Goal: Task Accomplishment & Management: Manage account settings

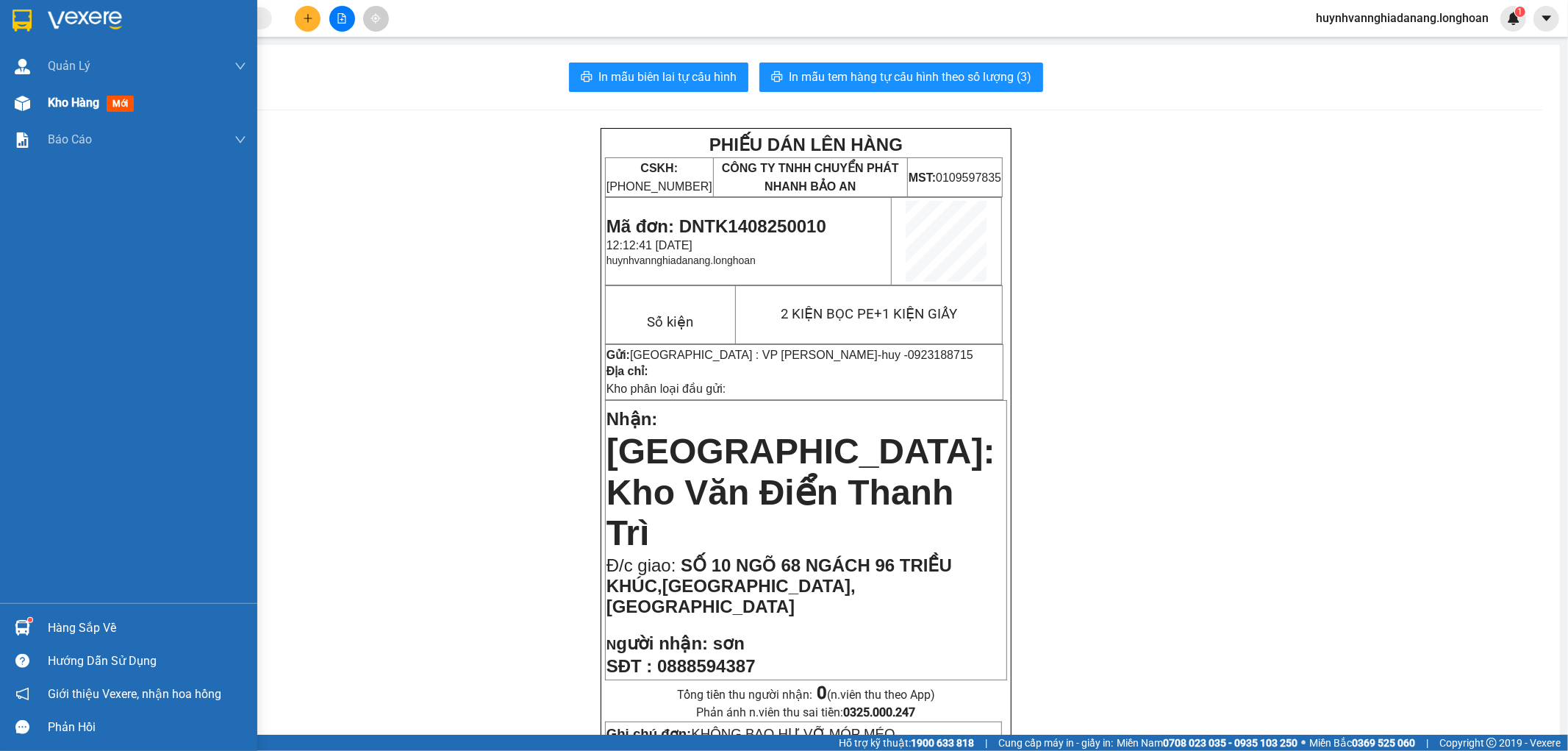
click at [69, 108] on span "Kho hàng" at bounding box center [74, 102] width 52 height 14
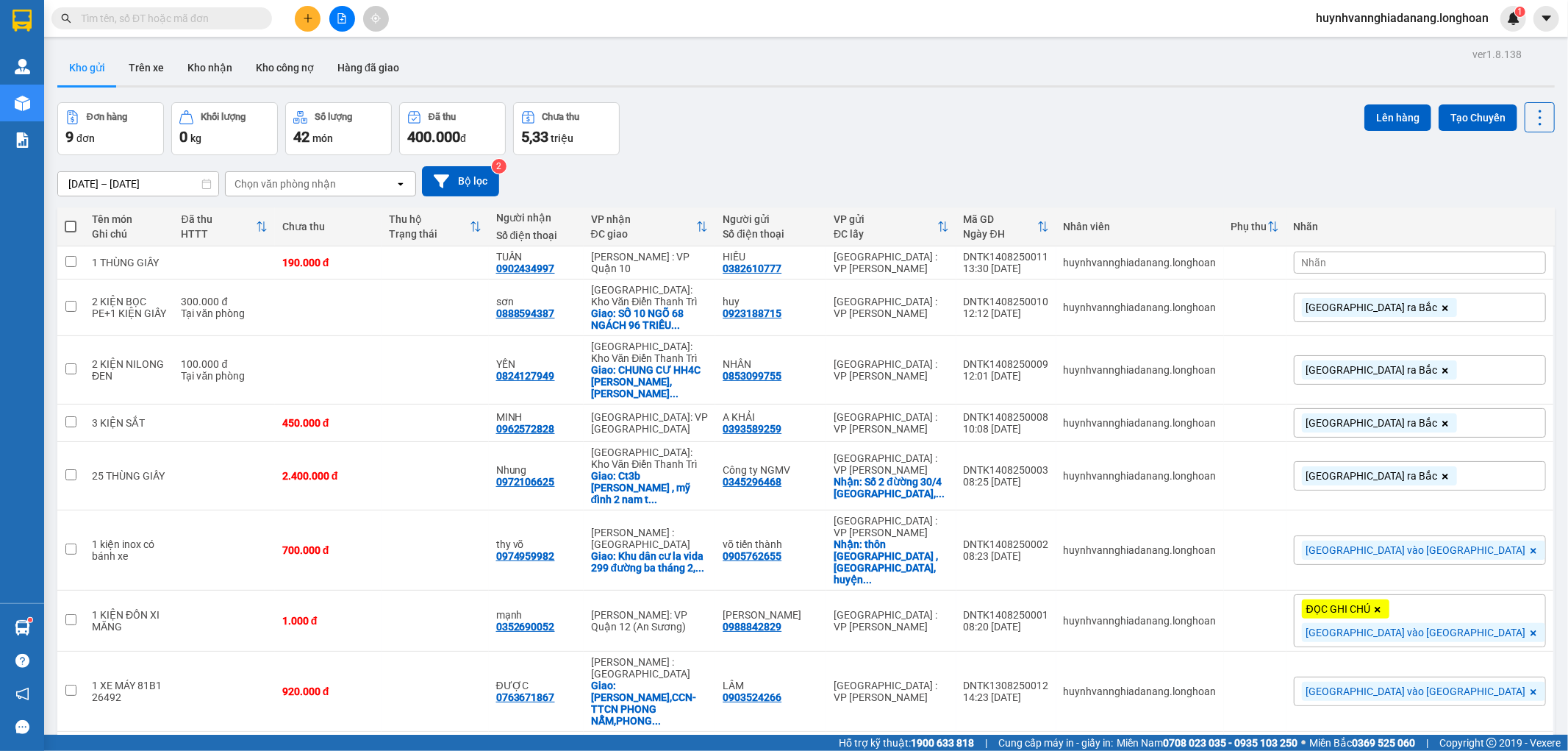
click at [1464, 260] on div "Nhãn" at bounding box center [1420, 262] width 252 height 22
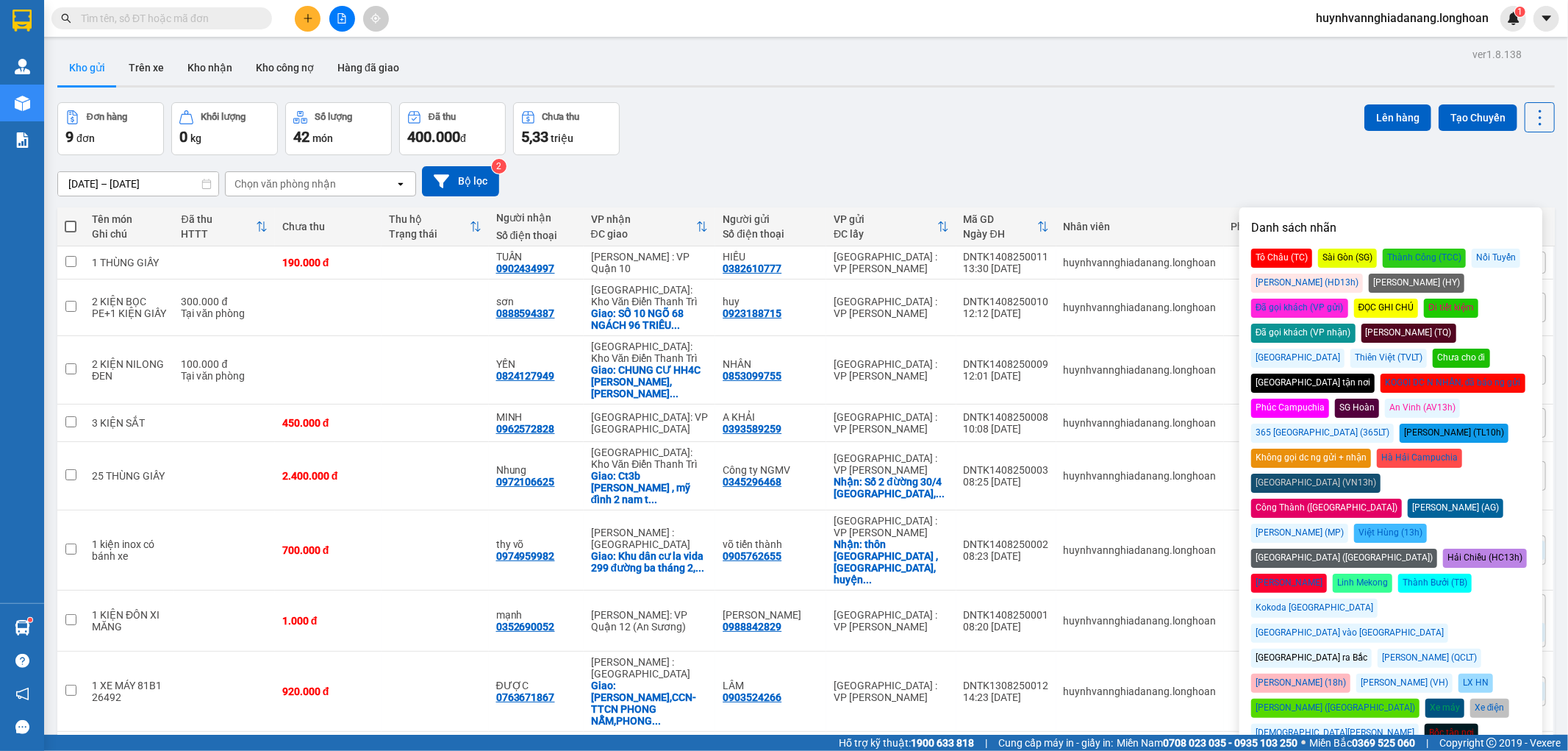
click at [1436, 624] on div "Đà Nẵng vào Nam" at bounding box center [1349, 633] width 197 height 19
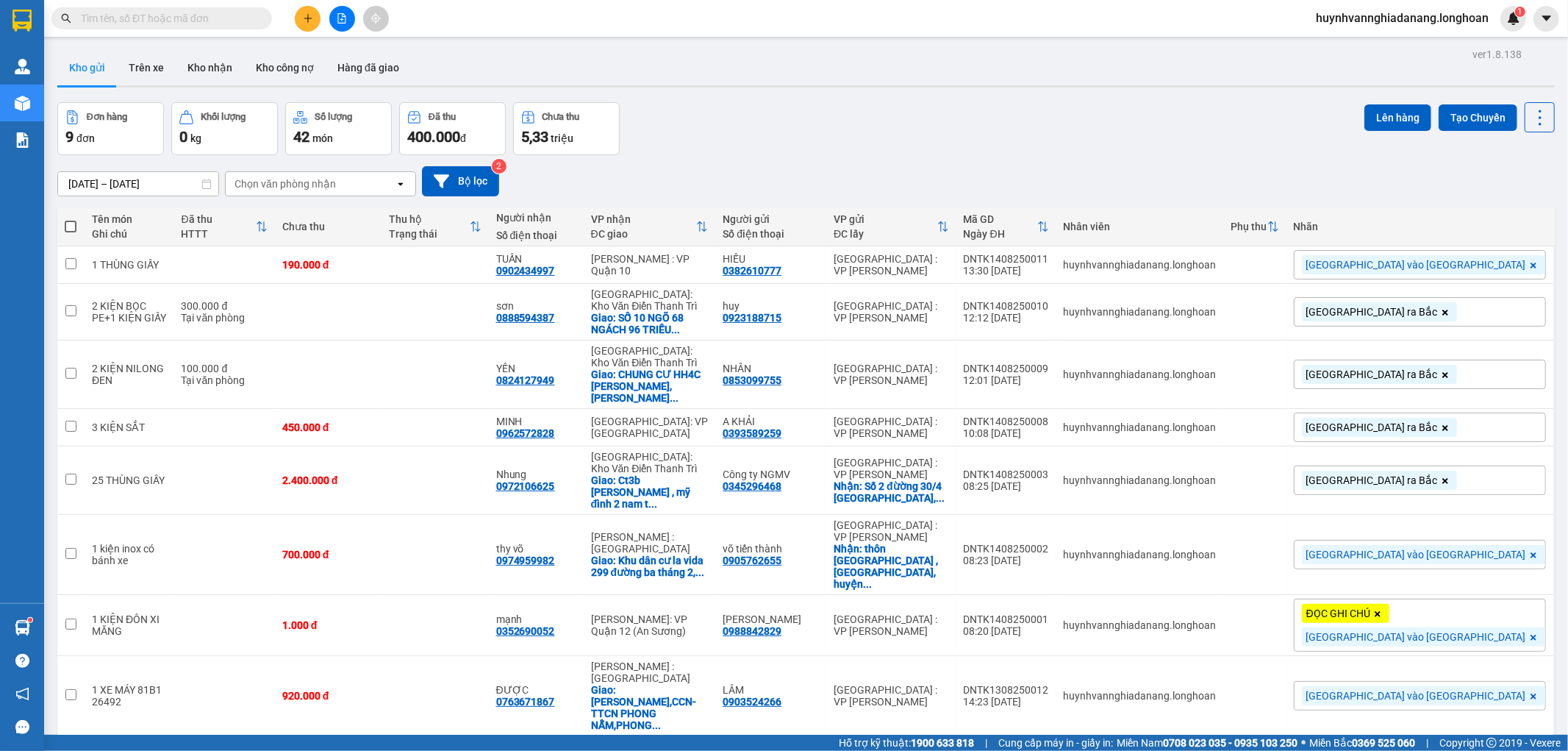
click at [1283, 134] on div "Đơn hàng 9 đơn Khối lượng 0 kg Số lượng 42 món Đã thu 400.000 đ Chưa thu 5,33 t…" at bounding box center [806, 128] width 1498 height 53
click at [199, 50] on button "Kho nhận" at bounding box center [210, 68] width 69 height 35
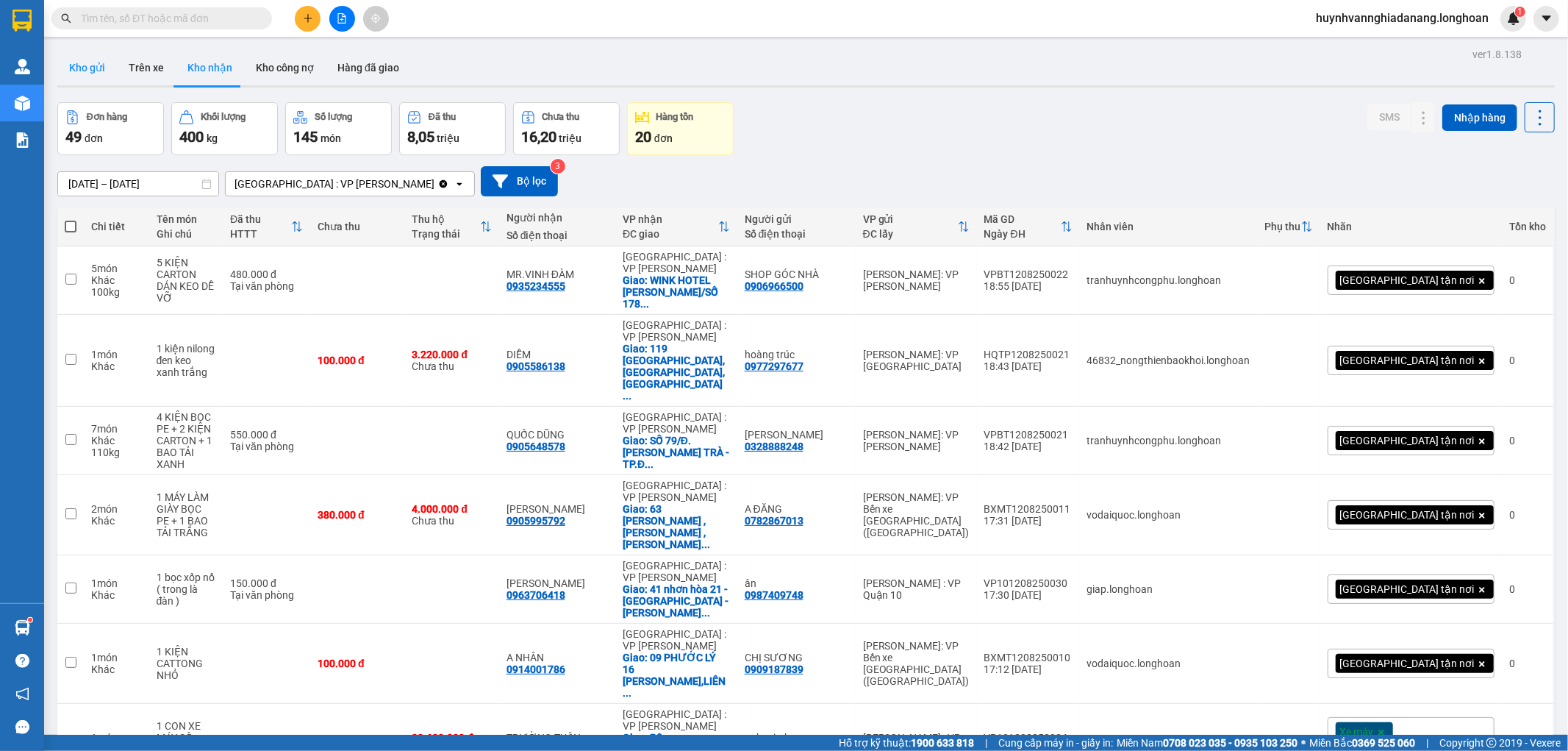
click at [101, 63] on button "Kho gửi" at bounding box center [87, 68] width 59 height 35
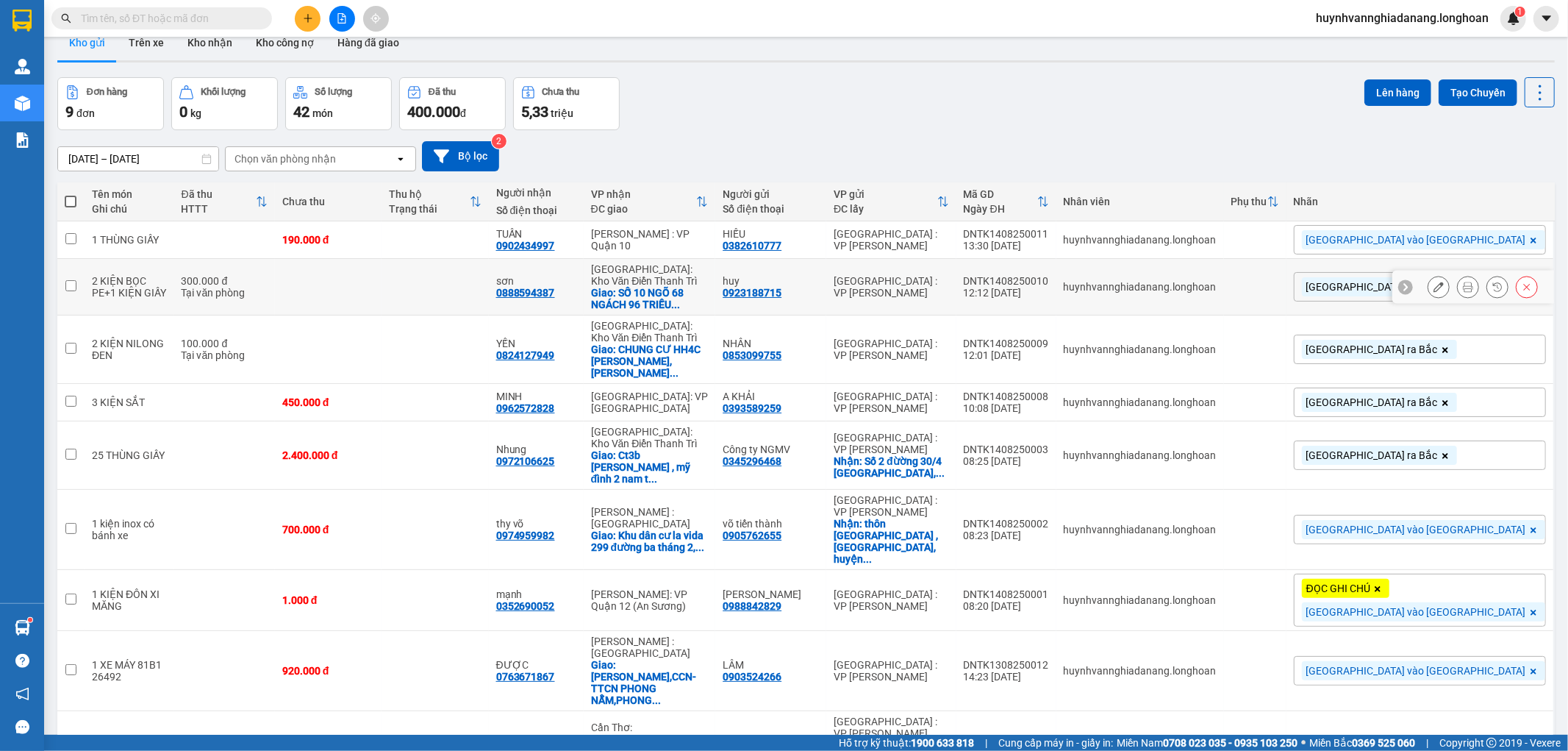
scroll to position [68, 0]
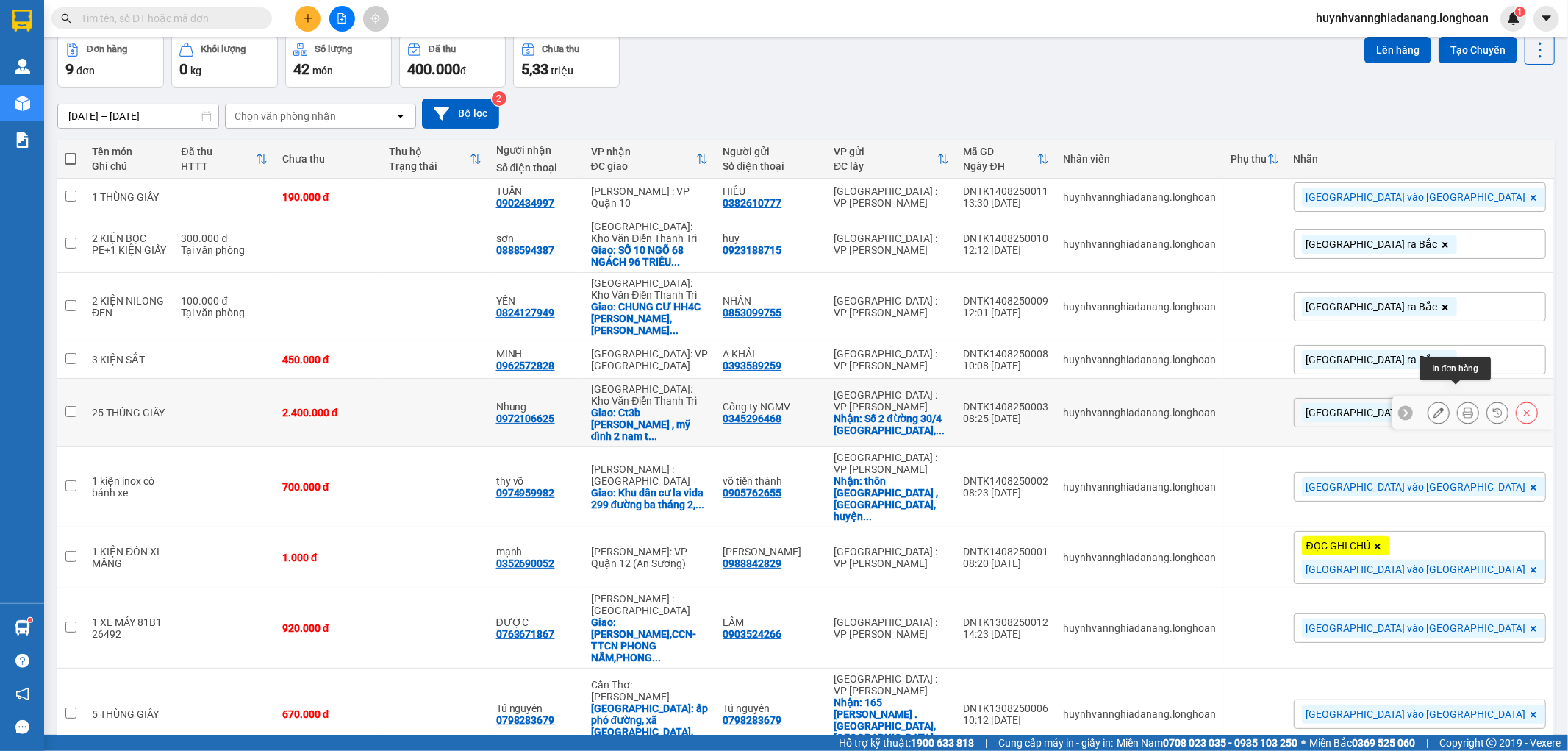
click at [1463, 408] on icon at bounding box center [1468, 413] width 10 height 10
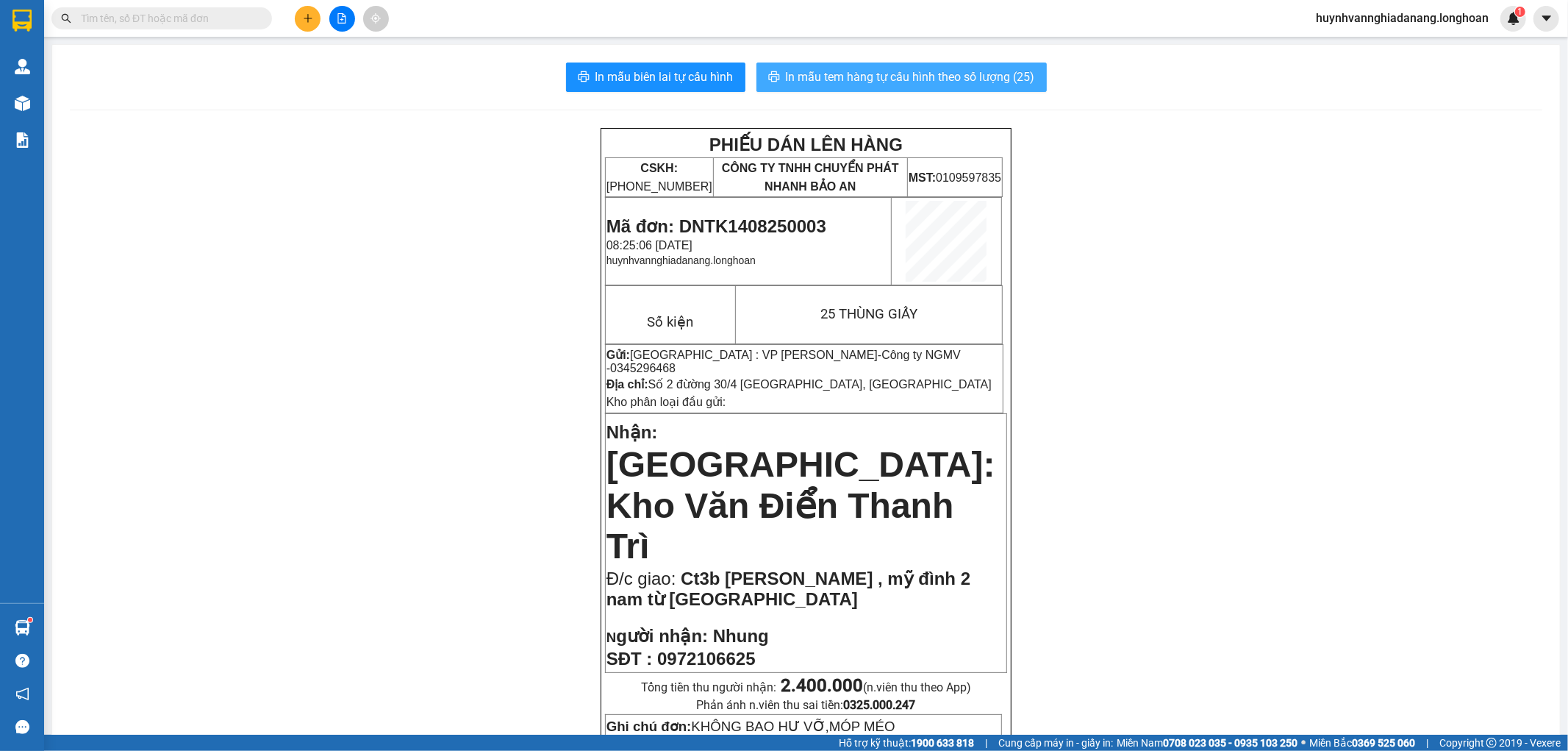
click at [942, 84] on span "In mẫu tem hàng tự cấu hình theo số lượng (25)" at bounding box center [910, 77] width 249 height 19
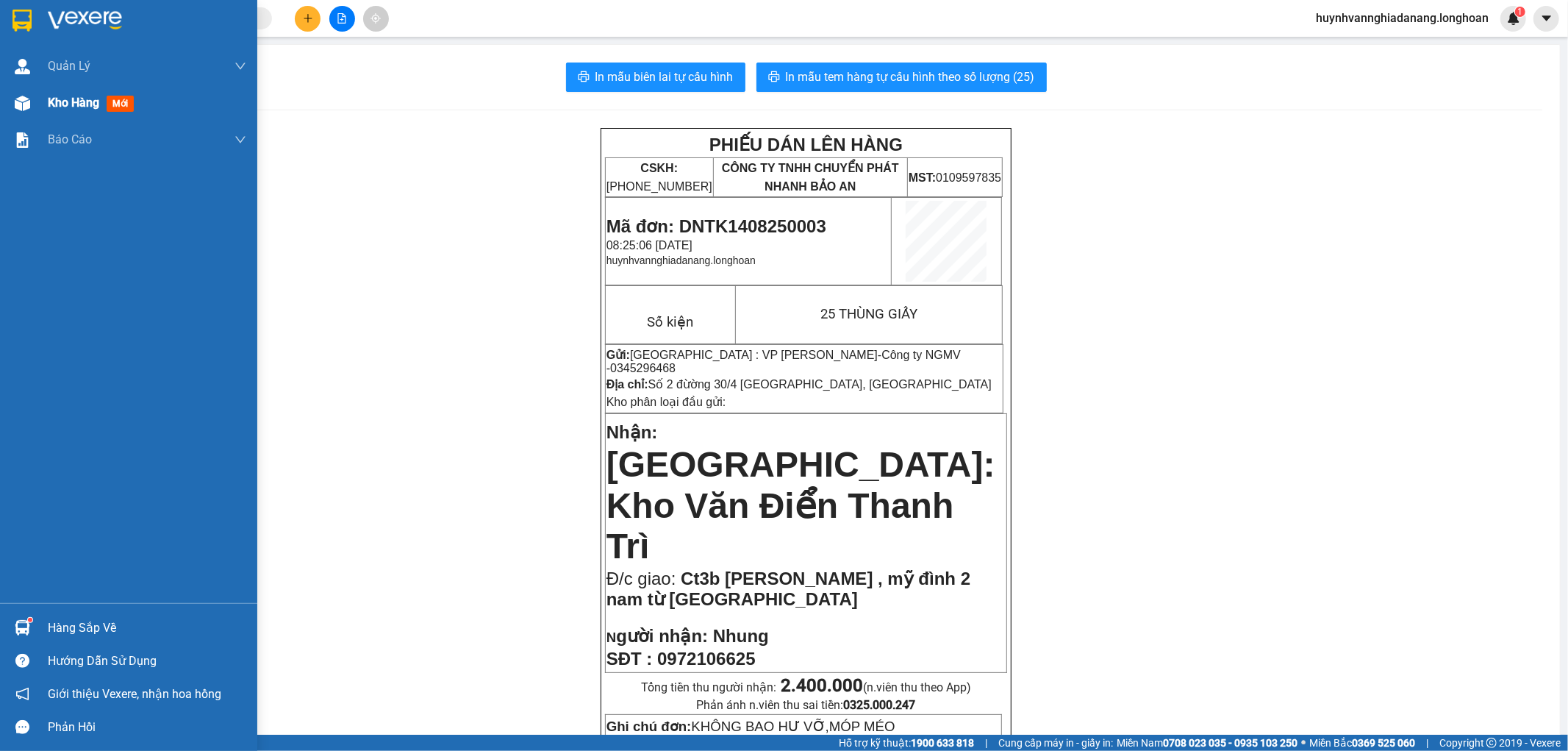
click at [62, 103] on span "Kho hàng" at bounding box center [74, 102] width 52 height 14
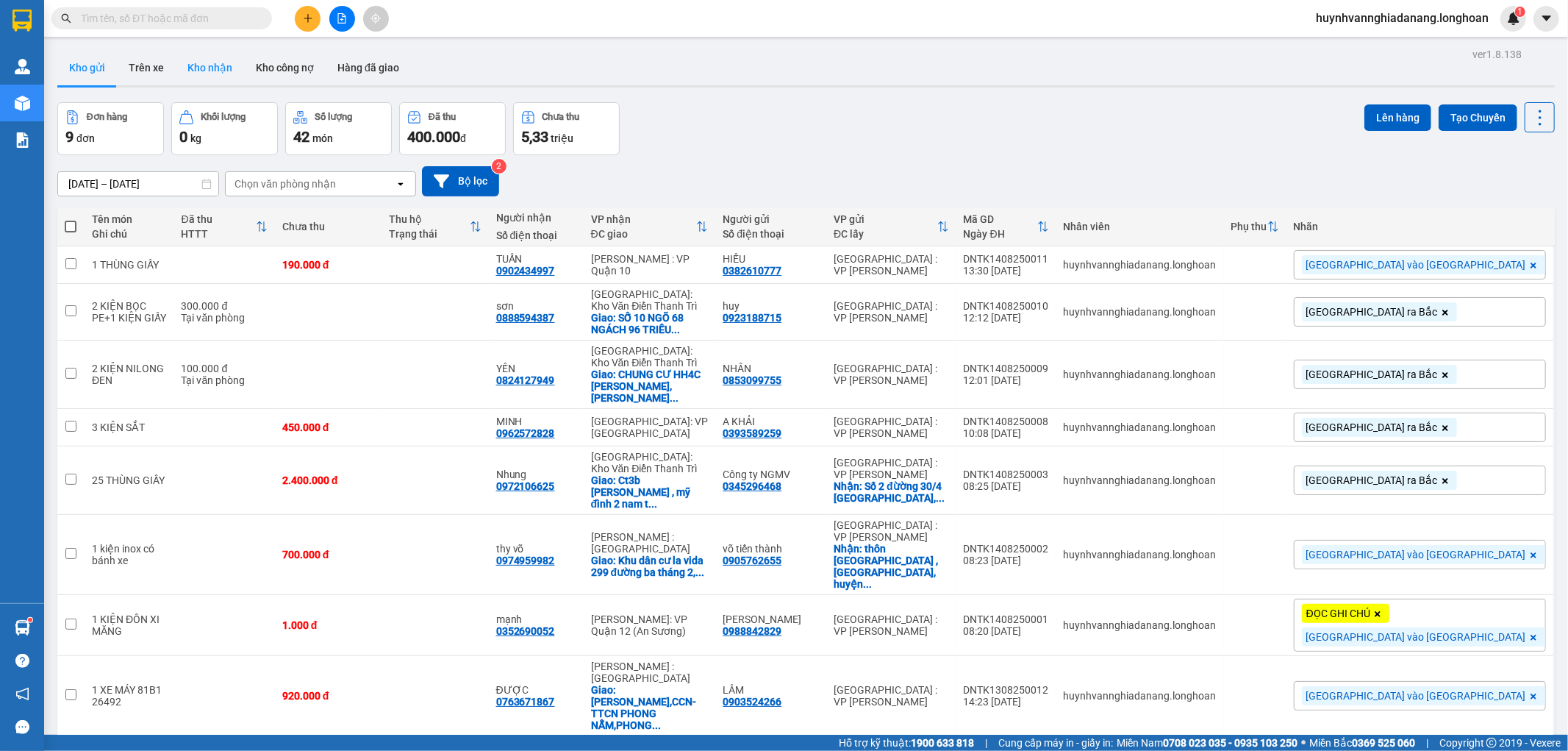
click at [203, 80] on button "Kho nhận" at bounding box center [210, 68] width 69 height 35
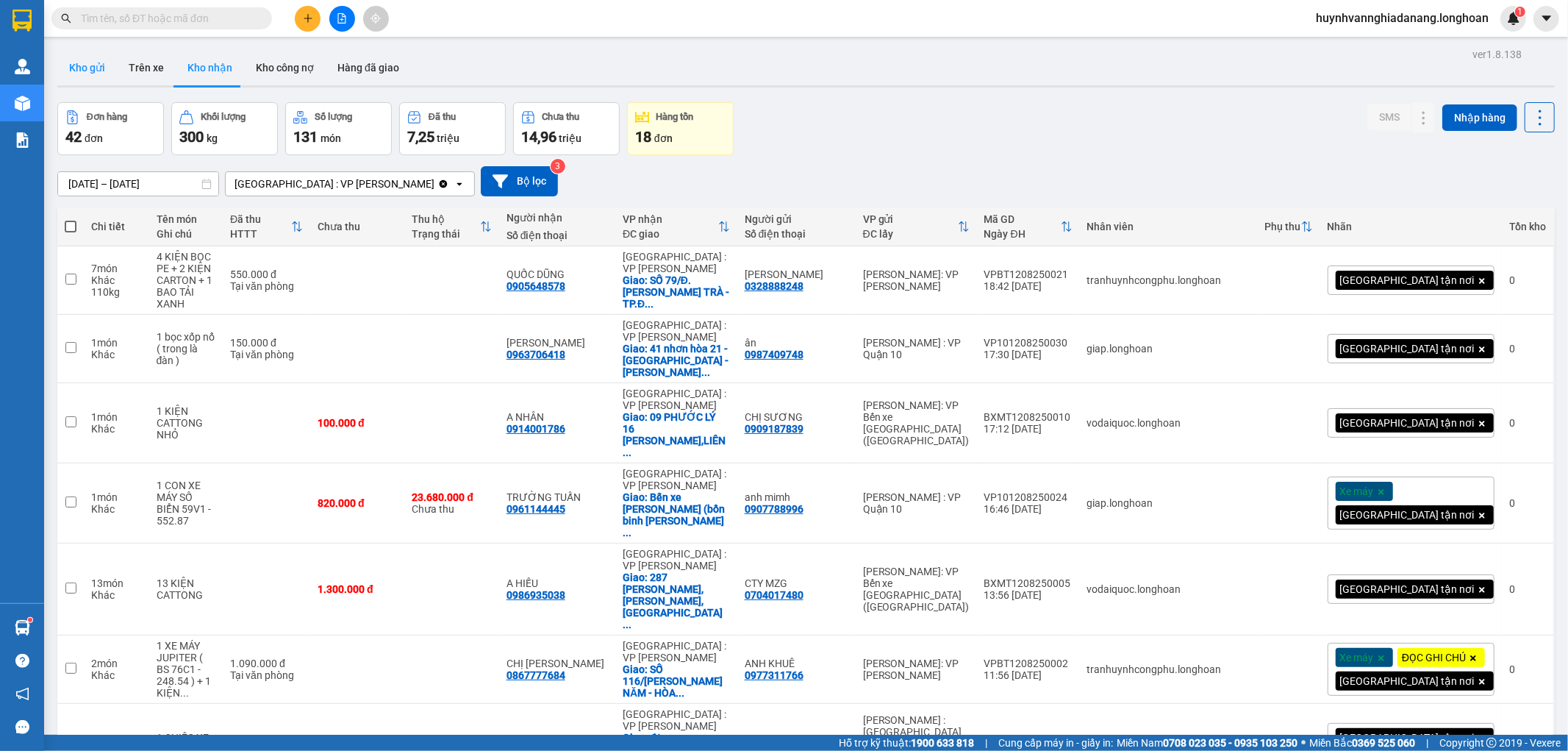
click at [97, 63] on button "Kho gửi" at bounding box center [87, 68] width 59 height 35
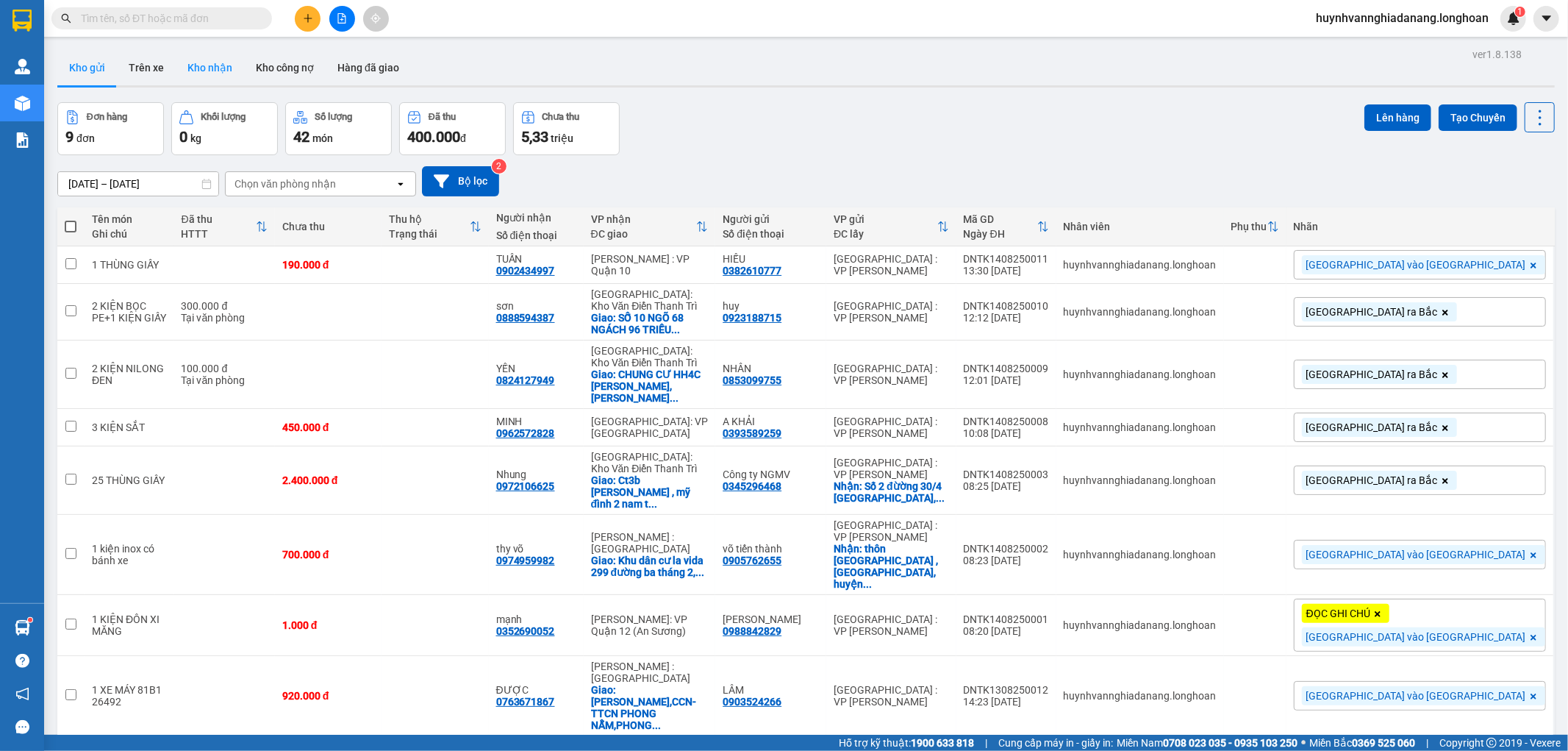
click at [198, 76] on button "Kho nhận" at bounding box center [210, 68] width 69 height 35
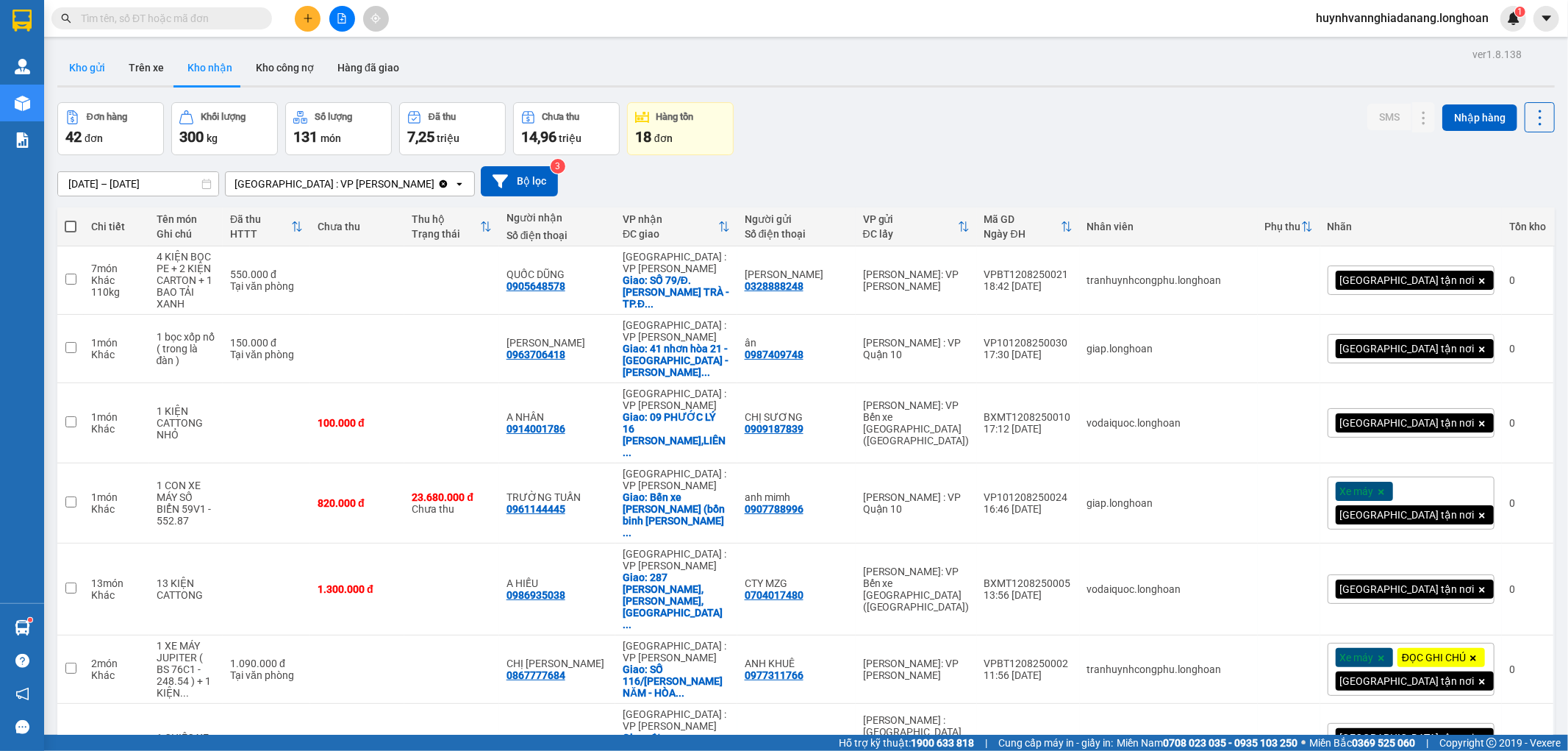
click at [91, 65] on button "Kho gửi" at bounding box center [87, 68] width 59 height 35
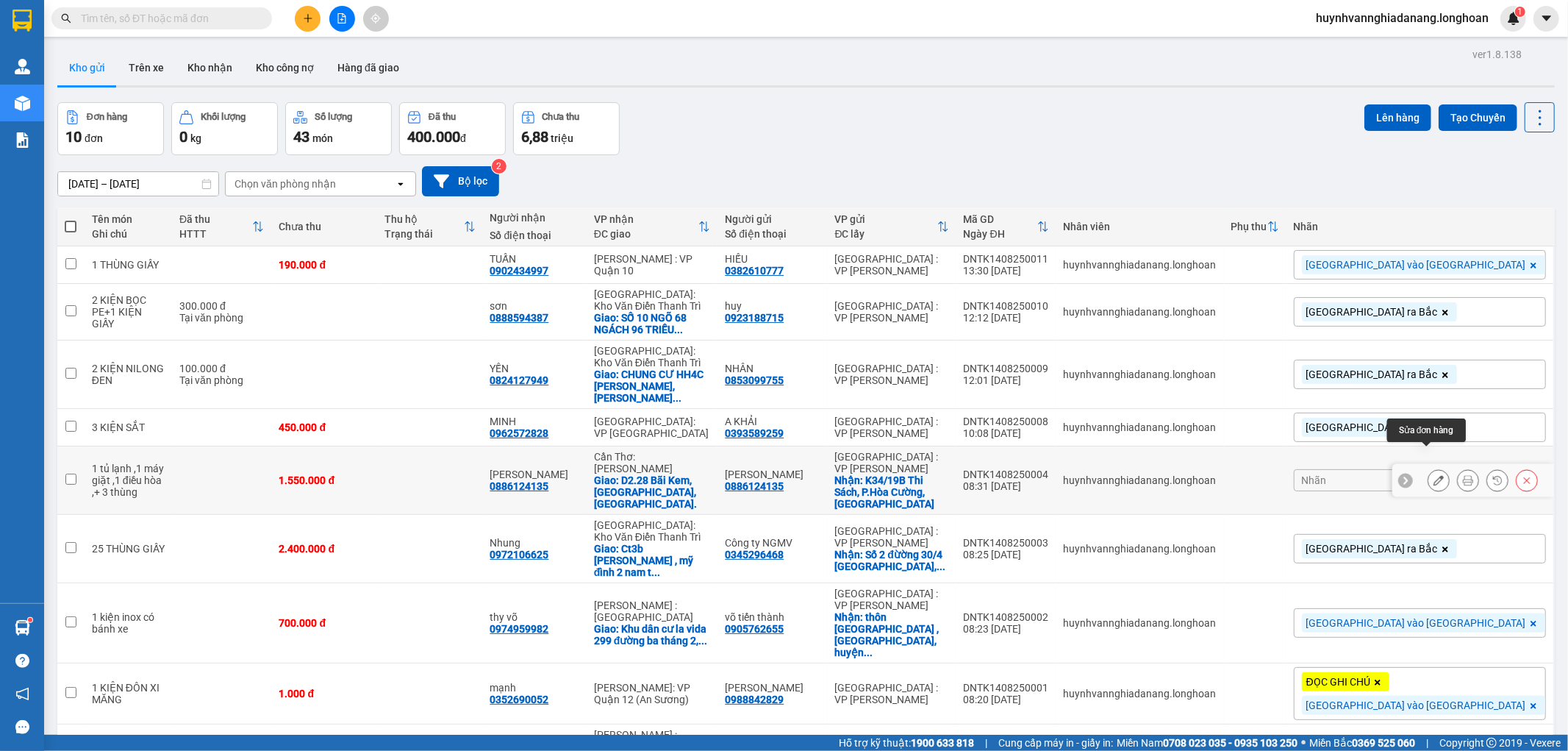
click at [1434, 476] on icon at bounding box center [1438, 480] width 10 height 10
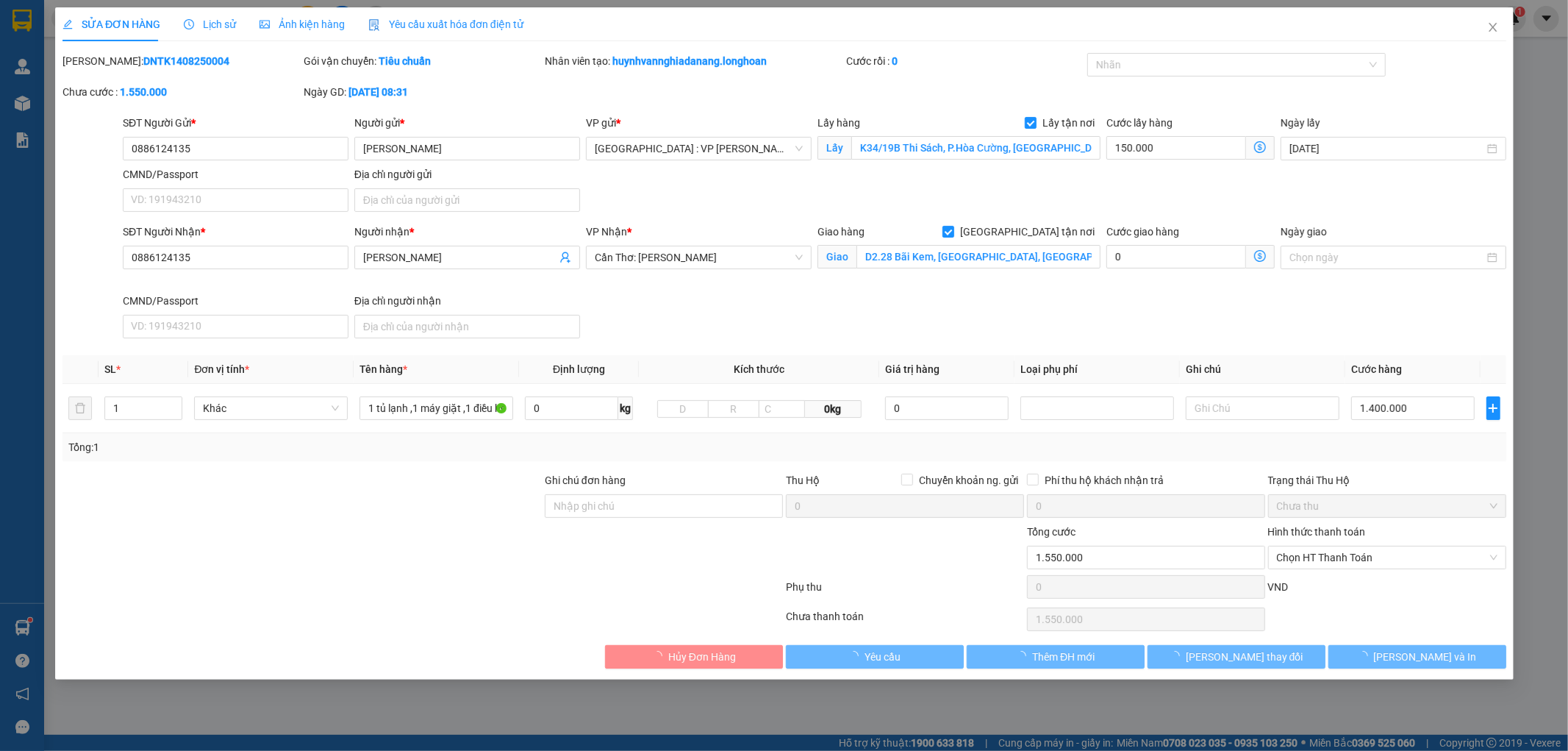
type input "0886124135"
type input "Nguyễn Văn Anh"
checkbox input "true"
type input "K34/19B Thi Sách, P.Hòa Cường, Đà Nẵng"
type input "0886124135"
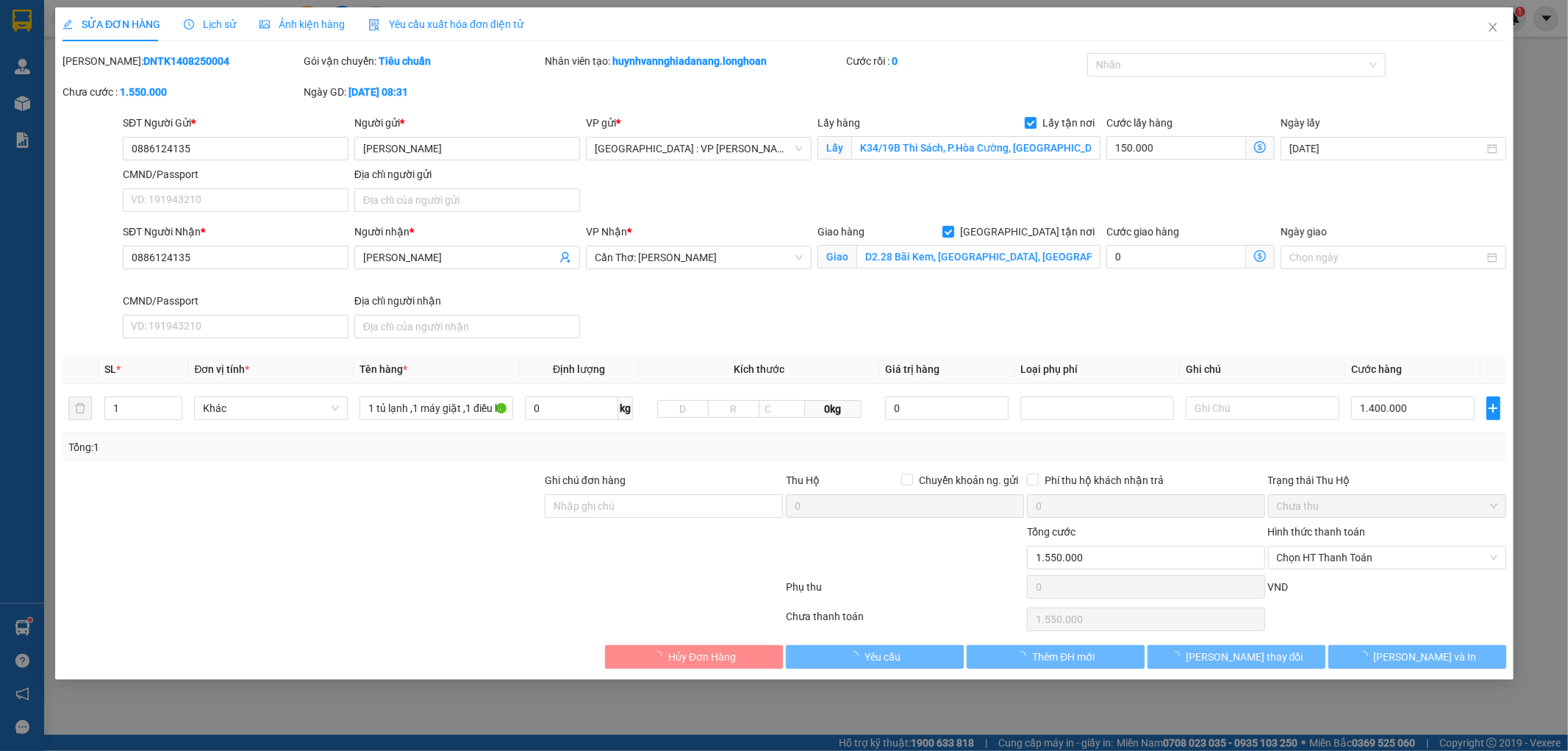
type input "Nguyễn Văn Anh"
checkbox input "true"
type input "D2.28 Bãi Kem, An Thới, Phú Quốc."
type input "1.550.000"
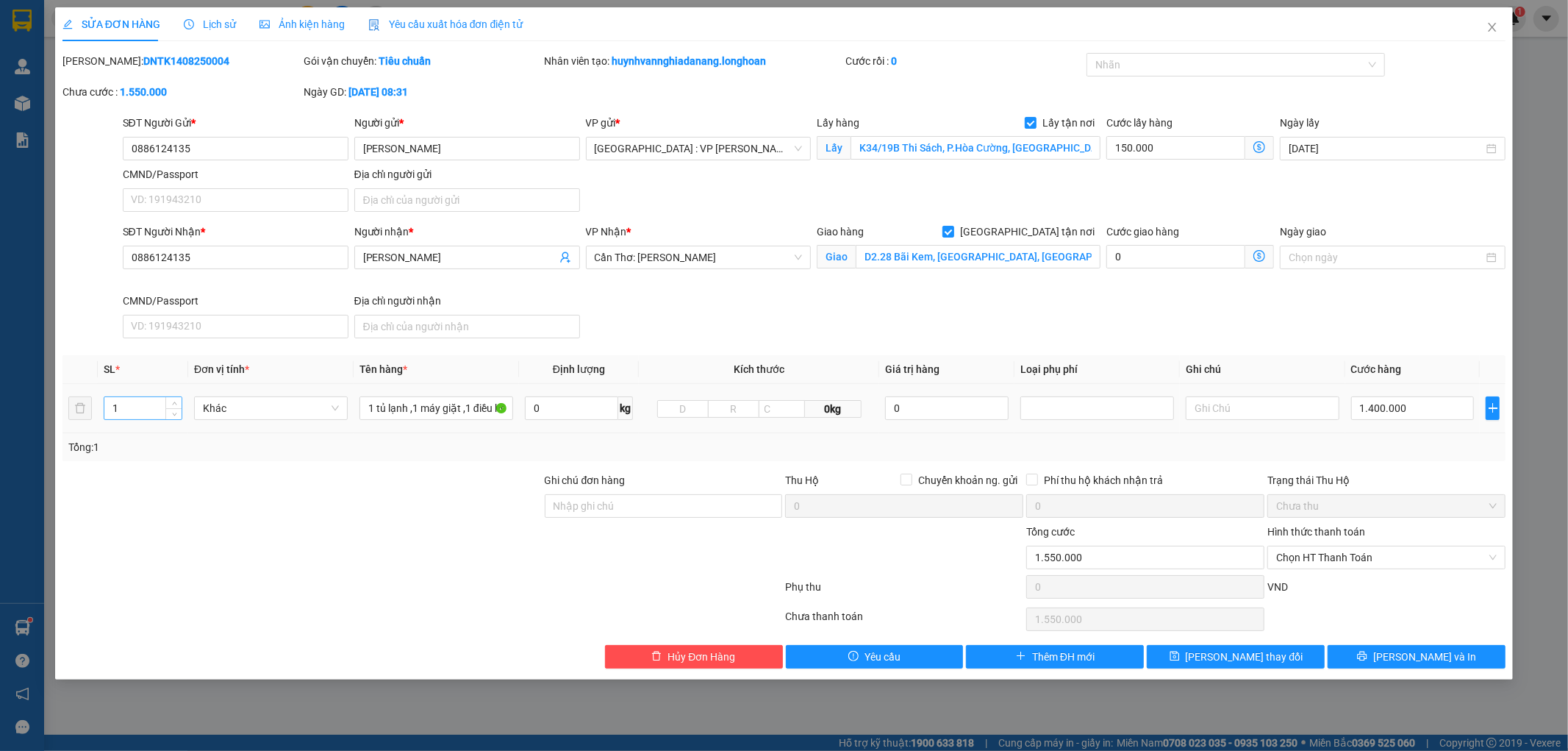
click at [148, 410] on input "1" at bounding box center [143, 408] width 77 height 22
type input "5"
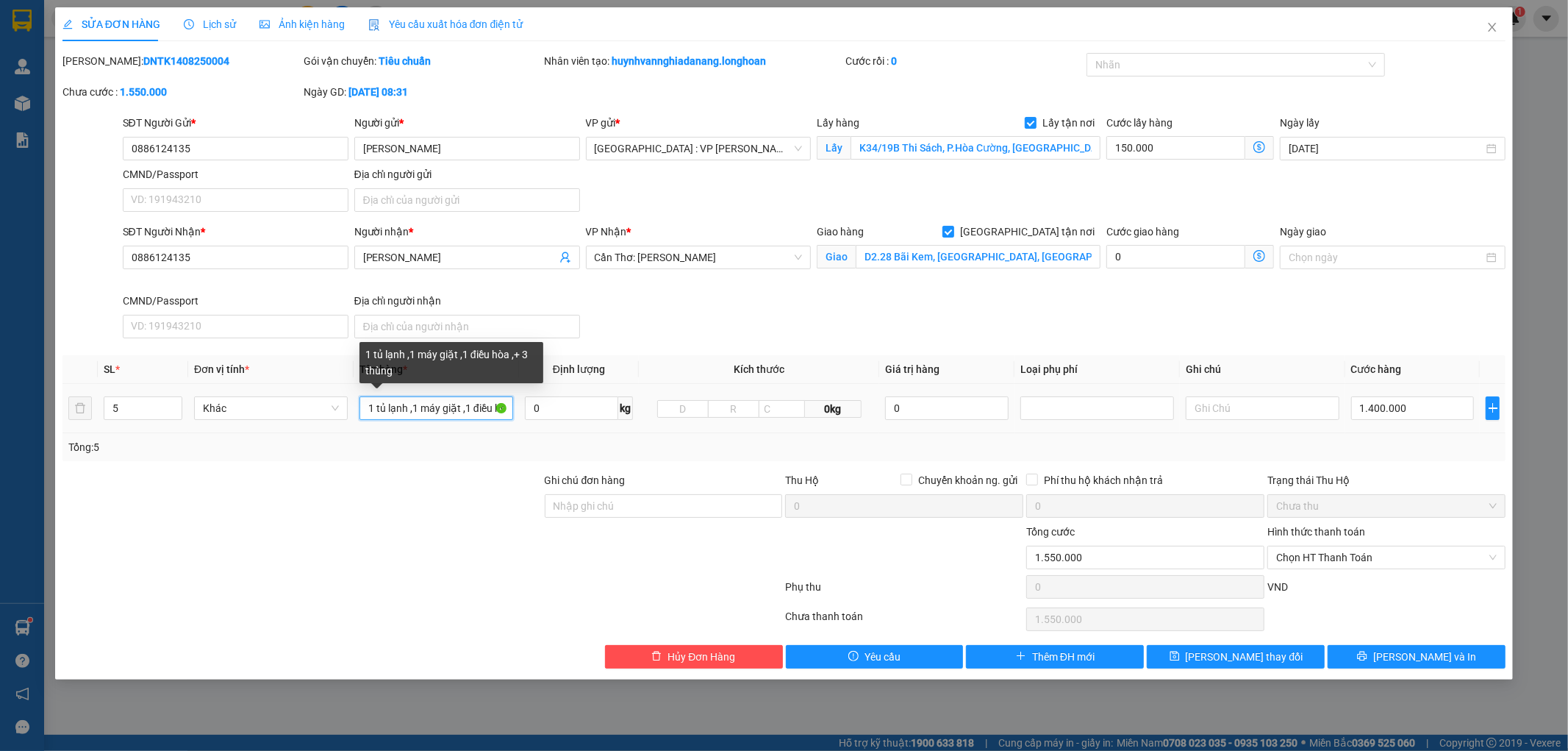
drag, startPoint x: 361, startPoint y: 407, endPoint x: 508, endPoint y: 408, distance: 147.0
click at [511, 409] on input "1 tủ lạnh ,1 máy giặt ,1 điều hòa ,+ 3 thùng" at bounding box center [436, 408] width 154 height 23
click at [508, 408] on input "1 tủ lạnh ,1 máy giặt ,1 điều hòa ,+ 3 thùng" at bounding box center [436, 408] width 154 height 23
type input "1 tủ lạnh ,1 máy giặt ,1 điều hòa,1 thùng xốp,1 kiện kiện quấn chung"
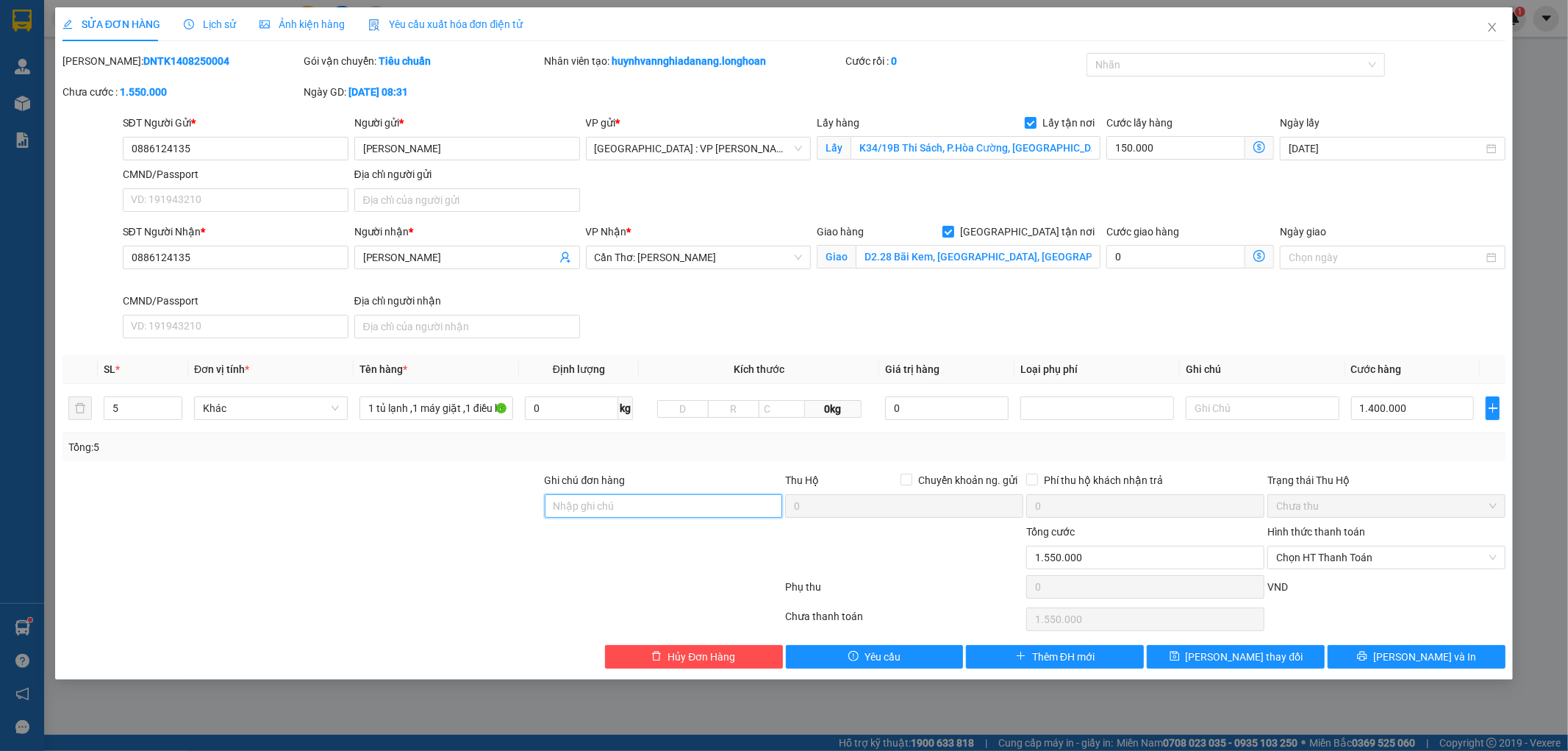
click at [631, 503] on input "Ghi chú đơn hàng" at bounding box center [664, 505] width 238 height 23
type input "KHÔNG BAO HƯ VỠ,MÓP MÉO"
click at [1246, 654] on span "Lưu thay đổi" at bounding box center [1245, 656] width 118 height 16
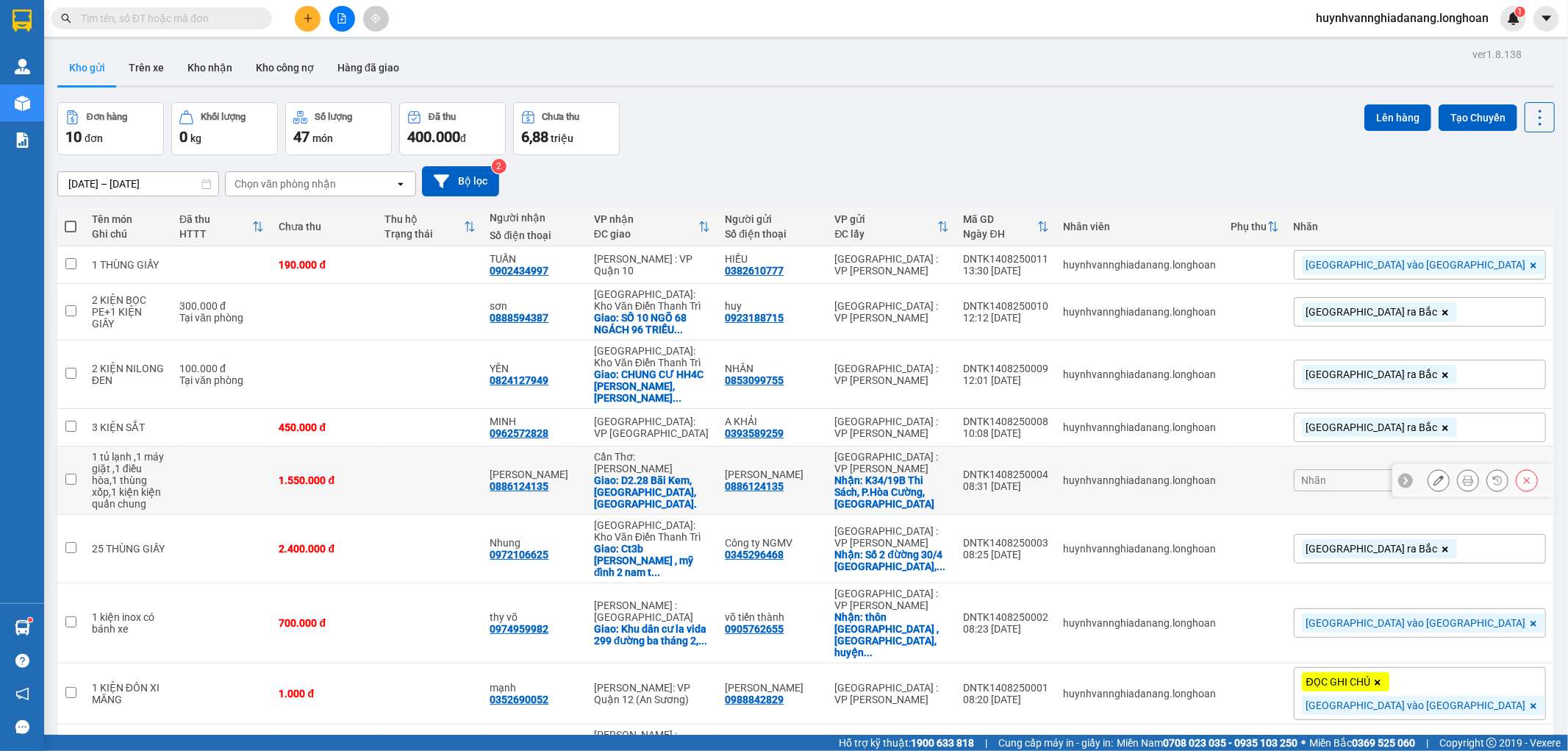
click at [784, 480] on div "0886124135" at bounding box center [753, 486] width 58 height 12
click at [1463, 476] on icon at bounding box center [1468, 480] width 10 height 10
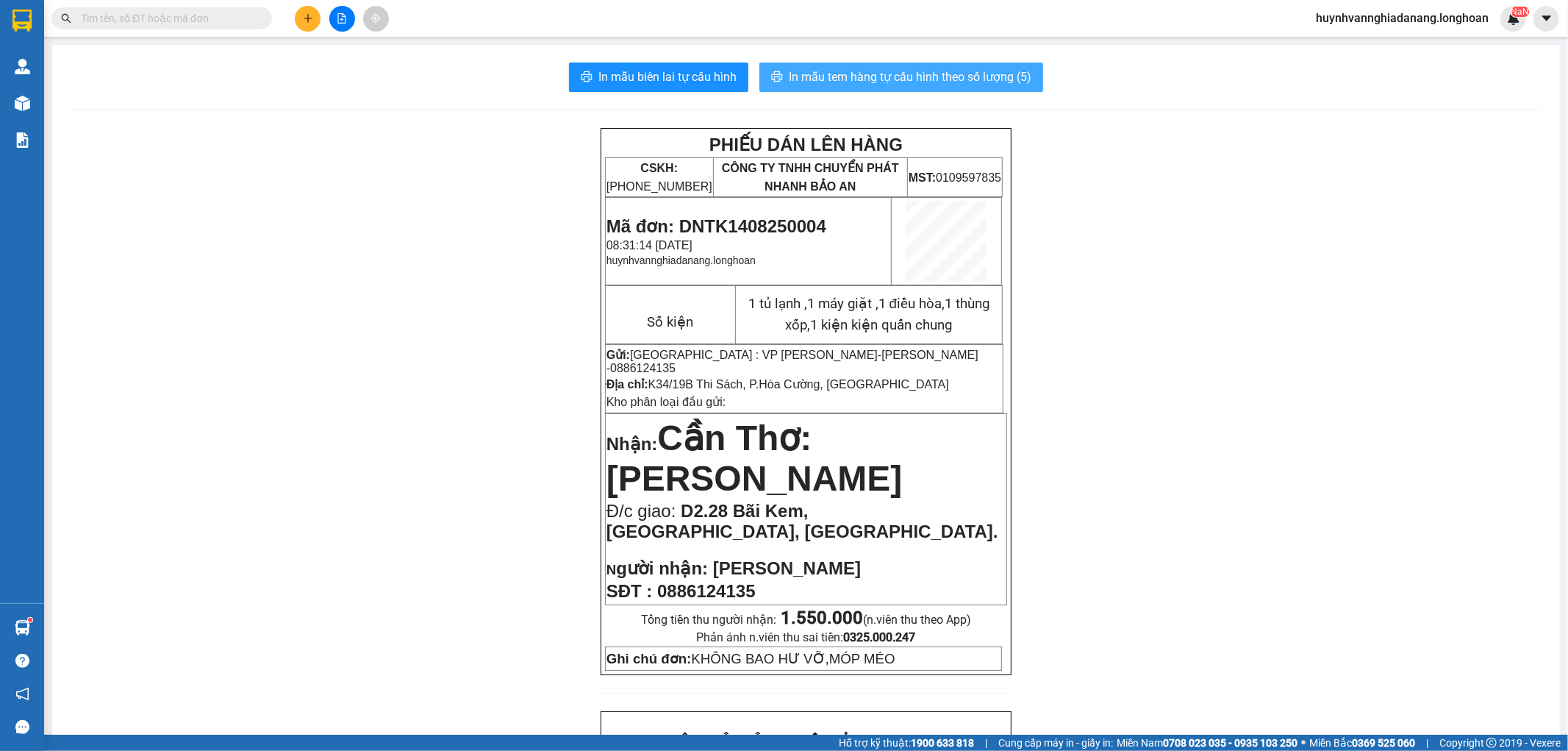
click at [903, 84] on span "In mẫu tem hàng tự cấu hình theo số lượng (5)" at bounding box center [910, 77] width 243 height 19
